Goal: Task Accomplishment & Management: Manage account settings

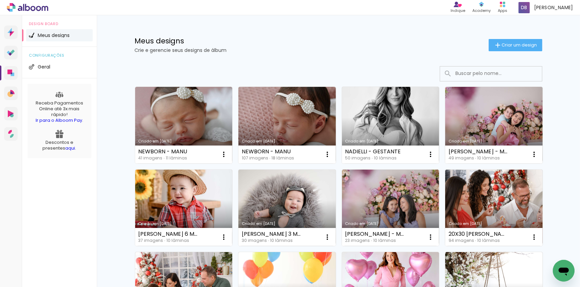
click at [200, 103] on link "Criado em [DATE]" at bounding box center [184, 125] width 98 height 77
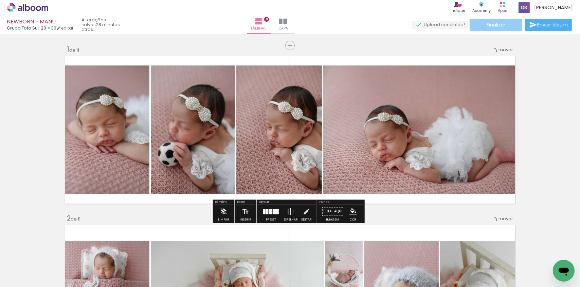
click at [492, 25] on span "Finalizar" at bounding box center [496, 24] width 19 height 5
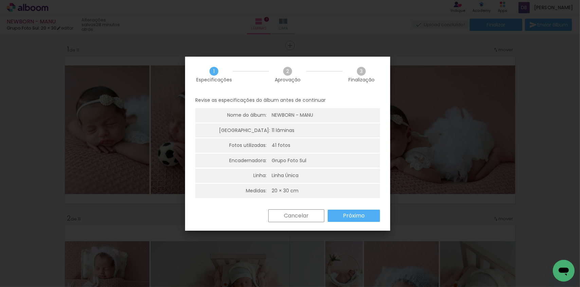
click at [353, 220] on paper-button "Próximo" at bounding box center [354, 216] width 52 height 12
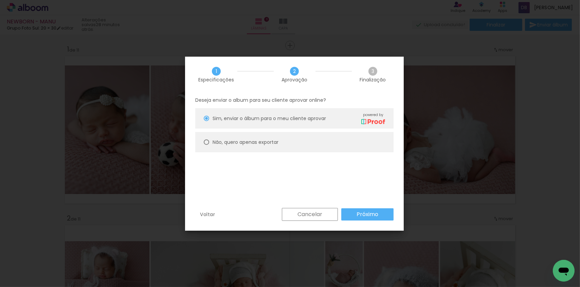
click at [363, 210] on paper-button "Próximo" at bounding box center [368, 215] width 52 height 12
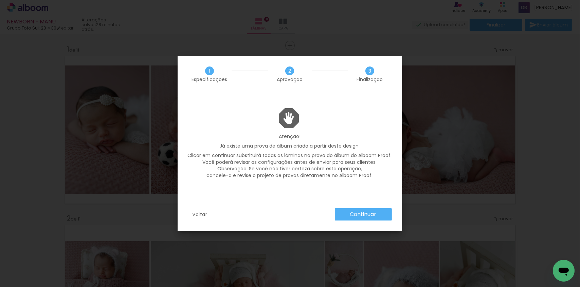
click at [387, 210] on paper-button "Continuar" at bounding box center [363, 215] width 57 height 12
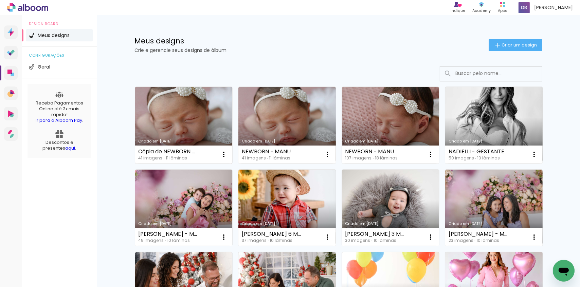
click at [164, 125] on link "Criado em [DATE]" at bounding box center [184, 125] width 98 height 77
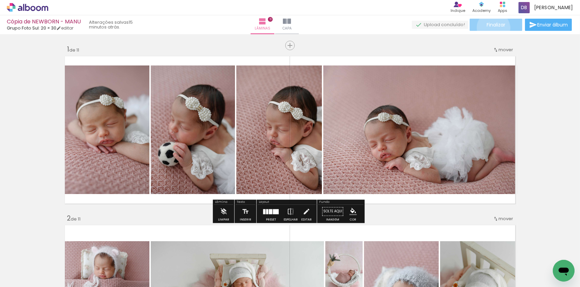
click at [491, 28] on paper-button "Finalizar" at bounding box center [496, 25] width 53 height 12
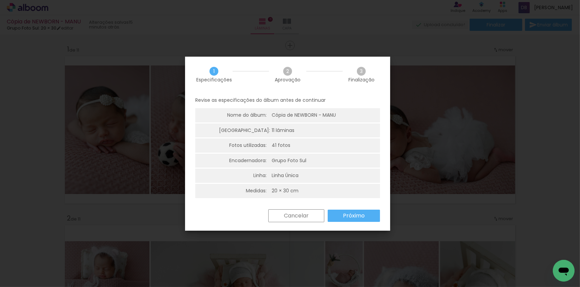
click at [0, 0] on slot "Próximo" at bounding box center [0, 0] width 0 height 0
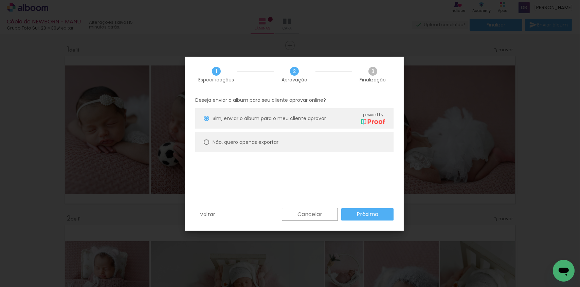
click at [0, 0] on slot "Próximo" at bounding box center [0, 0] width 0 height 0
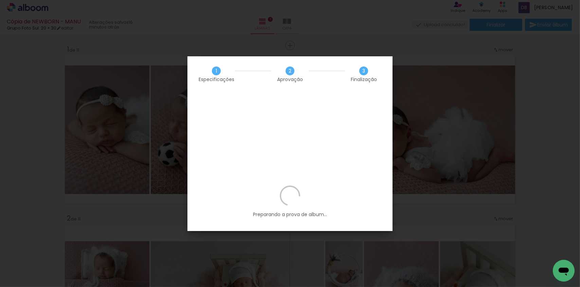
click at [279, 186] on div "Preparando a prova de album..." at bounding box center [290, 209] width 205 height 46
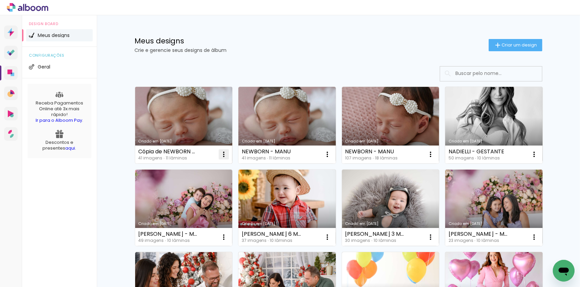
click at [222, 154] on iron-icon at bounding box center [224, 155] width 8 height 8
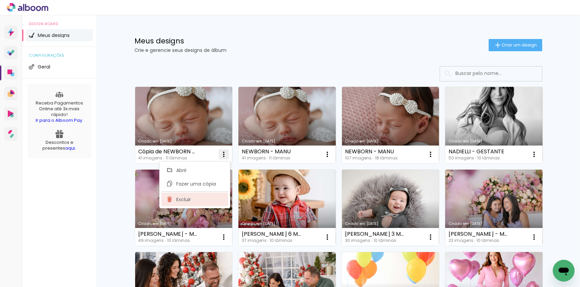
click at [202, 199] on paper-item "Excluir" at bounding box center [194, 200] width 67 height 14
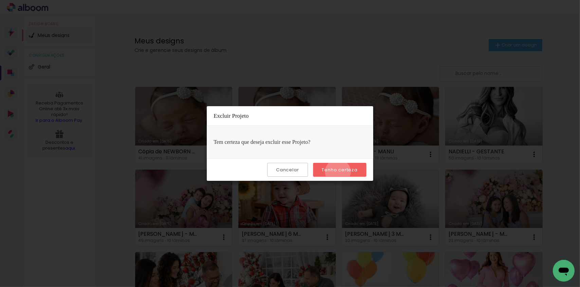
click at [0, 0] on slot "Tenho certeza" at bounding box center [0, 0] width 0 height 0
